Goal: Find specific page/section: Find specific page/section

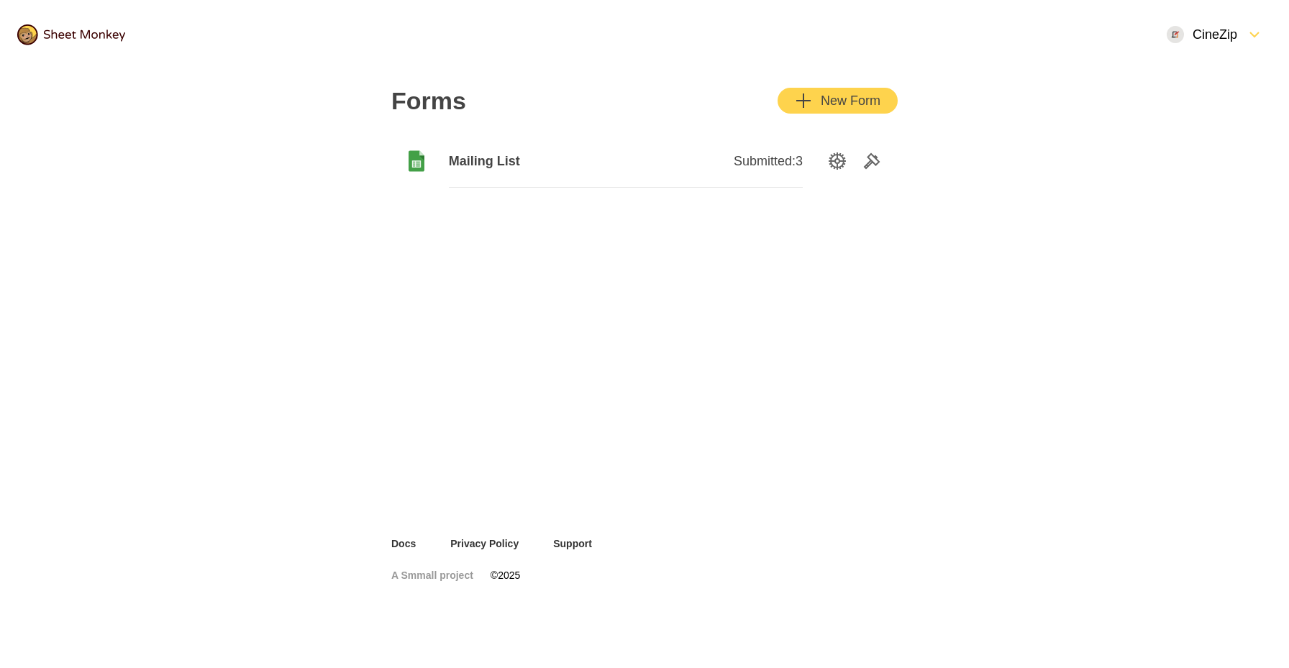
click at [798, 161] on span "Submitted: 3" at bounding box center [768, 160] width 69 height 17
click at [506, 162] on span "Mailing List" at bounding box center [537, 160] width 177 height 17
